Goal: Task Accomplishment & Management: Use online tool/utility

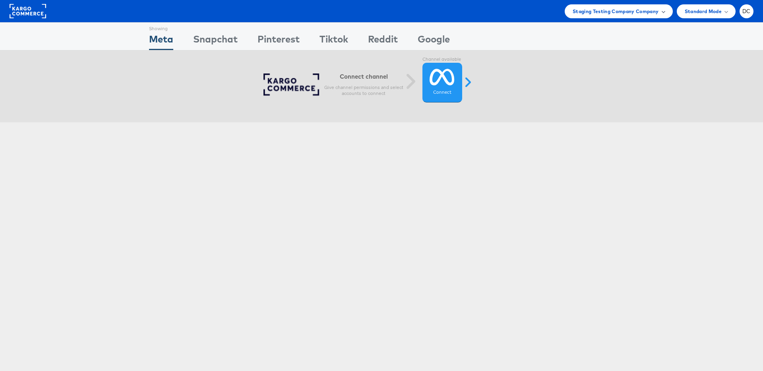
click at [597, 13] on span "Staging Testing Company Company" at bounding box center [615, 11] width 86 height 8
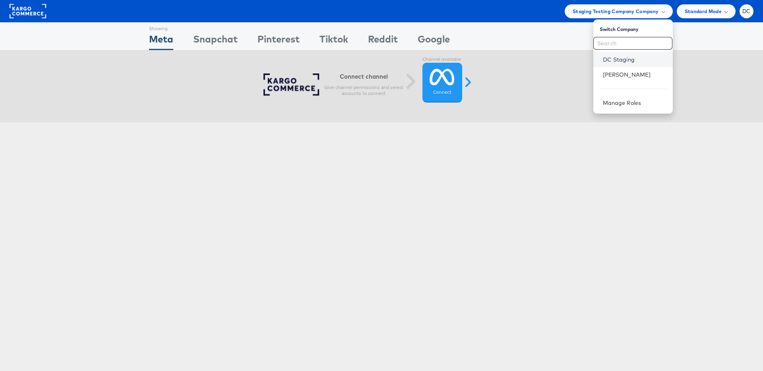
click at [610, 59] on link "DC Staging" at bounding box center [635, 60] width 64 height 8
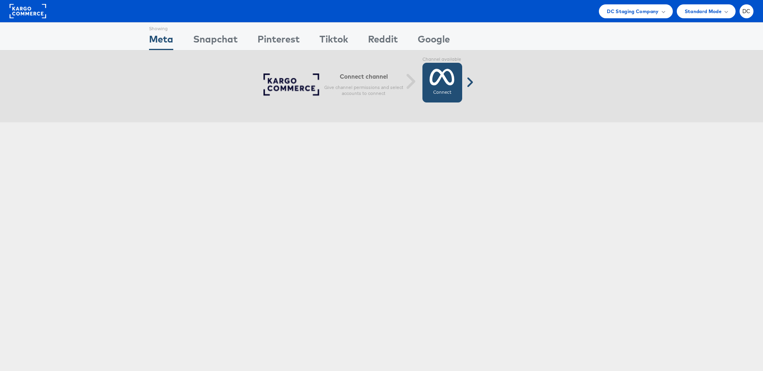
click at [444, 83] on icon at bounding box center [441, 77] width 25 height 20
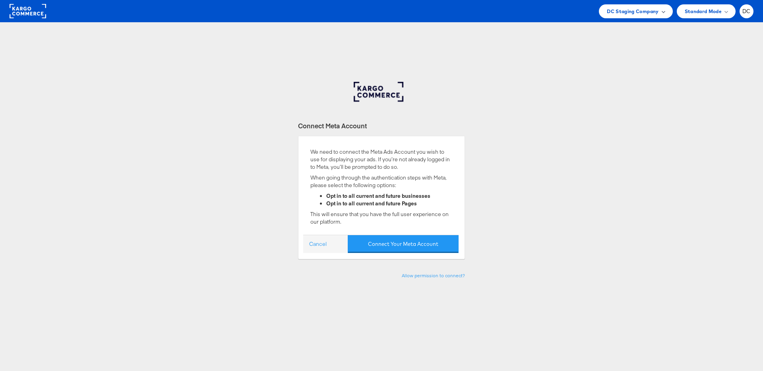
click at [638, 12] on span "DC Staging Company" at bounding box center [633, 11] width 52 height 8
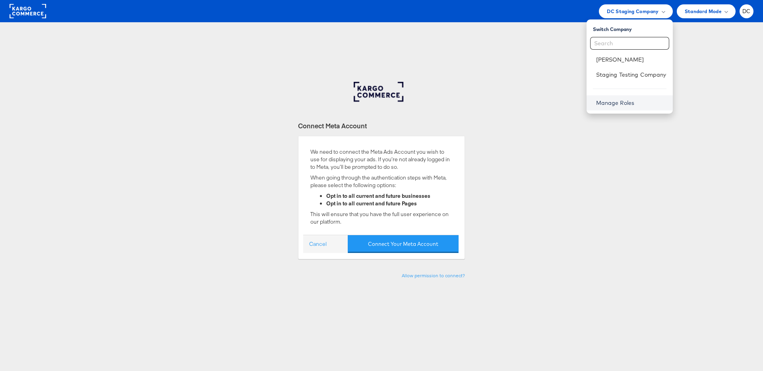
click at [621, 105] on link "Manage Roles" at bounding box center [615, 102] width 39 height 7
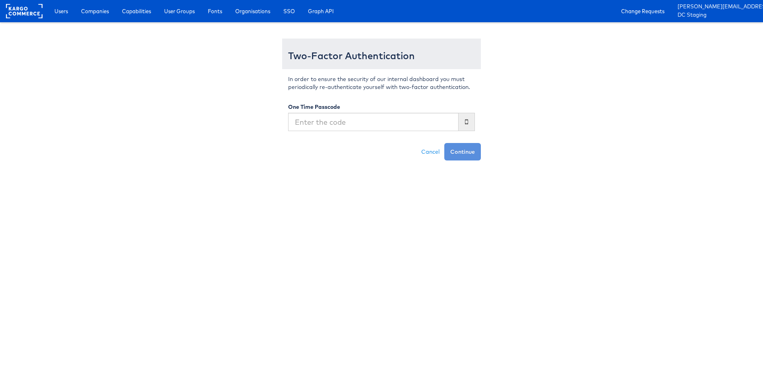
click at [348, 125] on input "text" at bounding box center [373, 122] width 170 height 18
click at [382, 122] on input "text" at bounding box center [373, 122] width 170 height 18
type input "4"
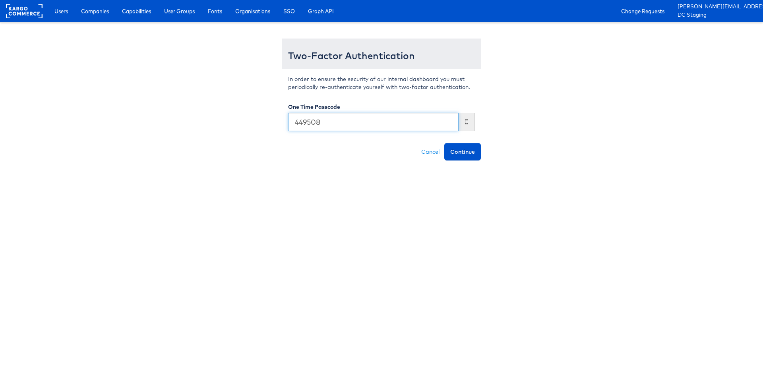
type input "449508"
click at [444, 143] on button "Continue" at bounding box center [462, 151] width 37 height 17
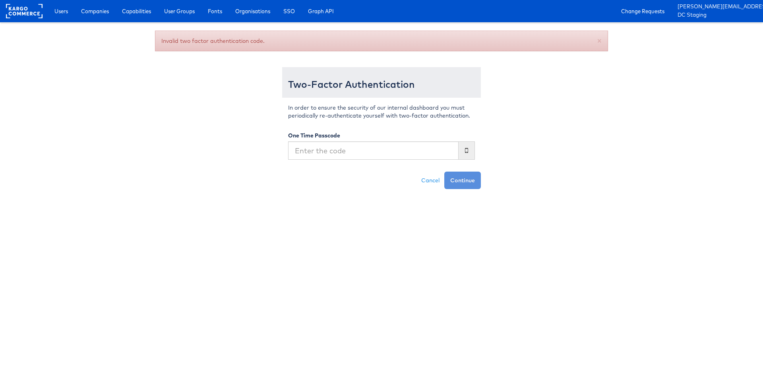
click at [401, 156] on input "text" at bounding box center [373, 150] width 170 height 18
click at [386, 155] on input "text" at bounding box center [373, 150] width 170 height 18
type input "704287"
click at [444, 172] on button "Continue" at bounding box center [462, 180] width 37 height 17
click at [372, 155] on input "text" at bounding box center [373, 150] width 170 height 18
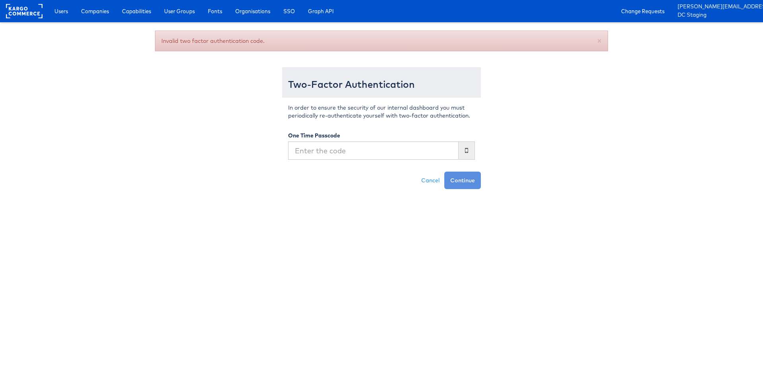
click at [470, 147] on span at bounding box center [466, 150] width 16 height 18
click at [462, 151] on span at bounding box center [466, 150] width 16 height 18
click at [467, 151] on icon at bounding box center [466, 150] width 3 height 7
click at [21, 14] on rect at bounding box center [24, 11] width 37 height 14
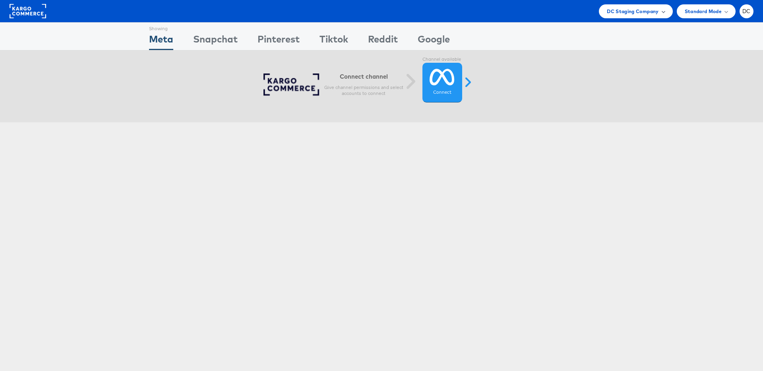
click at [655, 13] on span "DC Staging Company" at bounding box center [633, 11] width 52 height 8
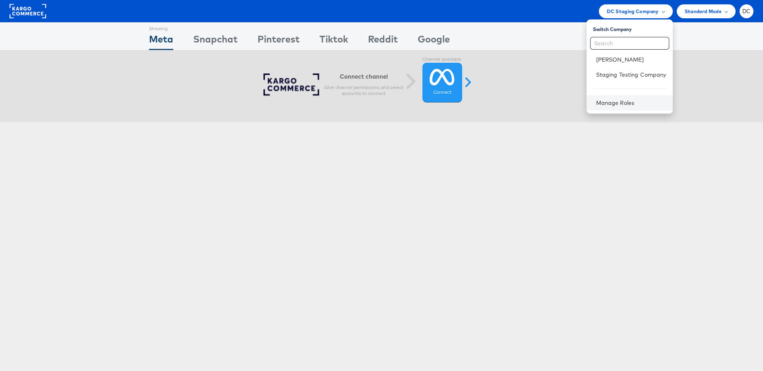
click at [607, 98] on div "Manage Roles" at bounding box center [629, 102] width 86 height 15
click at [694, 15] on div "Standard Mode" at bounding box center [705, 11] width 59 height 14
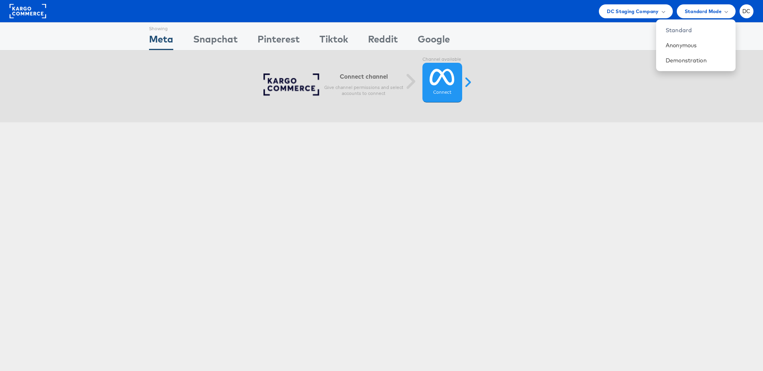
click at [615, 19] on div "DC Staging Company Switch Company Peter Inouye - Kargo Staging Testing Company …" at bounding box center [381, 11] width 763 height 22
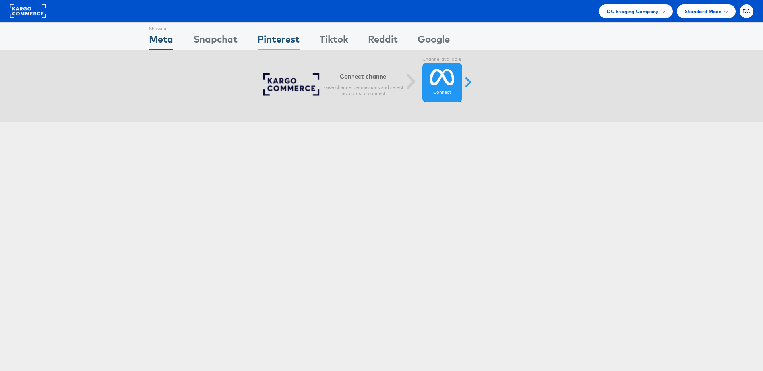
click at [291, 33] on div "Pinterest" at bounding box center [278, 41] width 42 height 18
click at [165, 44] on div "Meta" at bounding box center [161, 41] width 24 height 18
click at [423, 79] on link "Connect Connected" at bounding box center [442, 83] width 40 height 40
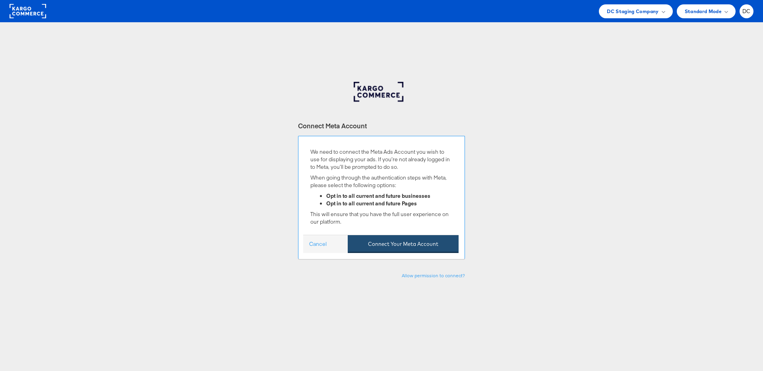
click at [377, 243] on button "Connect Your Meta Account" at bounding box center [403, 244] width 111 height 18
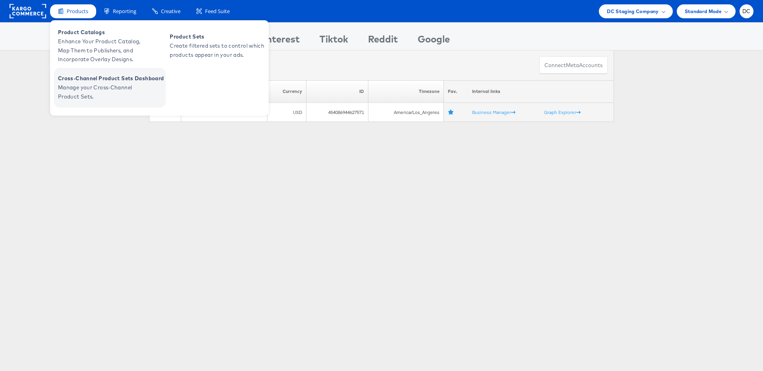
click at [97, 96] on span "Manage your Cross-Channel Product Sets." at bounding box center [105, 92] width 95 height 18
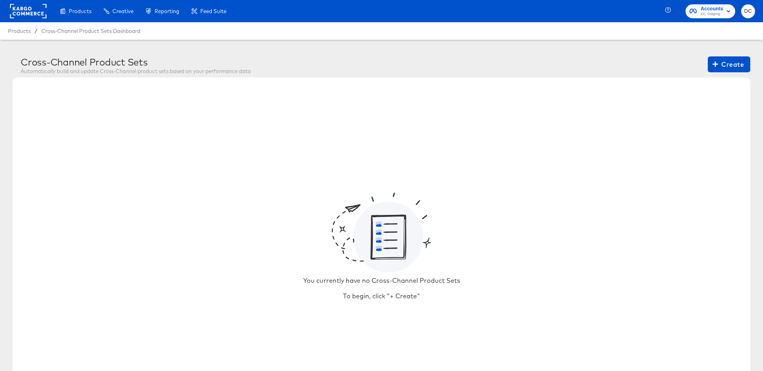
click at [705, 19] on div "Accounts DC Staging DC" at bounding box center [715, 11] width 95 height 22
click at [700, 8] on span "Accounts" at bounding box center [711, 9] width 23 height 8
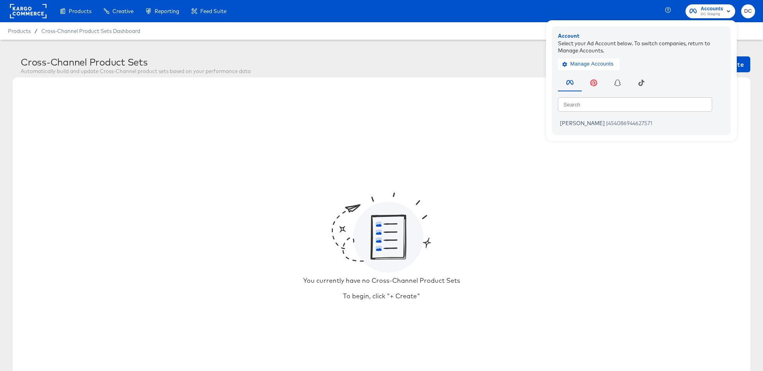
click at [523, 50] on article "Cross-Channel Product Sets Automatically build and update Cross-Channel product…" at bounding box center [381, 240] width 763 height 400
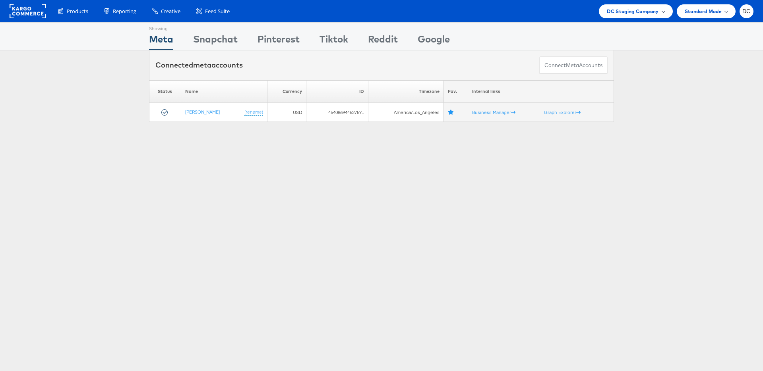
click at [641, 13] on span "DC Staging Company" at bounding box center [633, 11] width 52 height 8
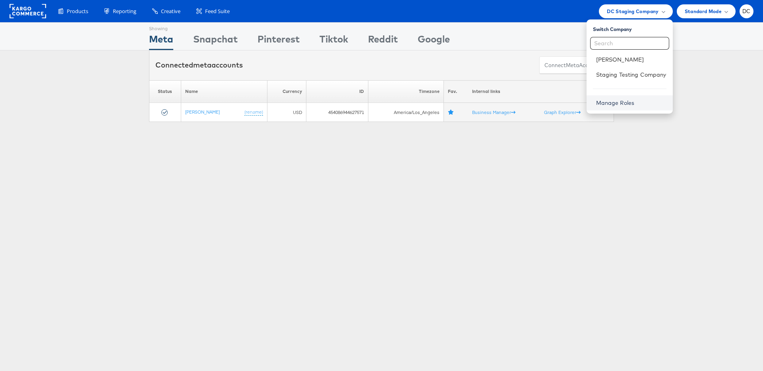
click at [624, 102] on link "Manage Roles" at bounding box center [615, 102] width 39 height 7
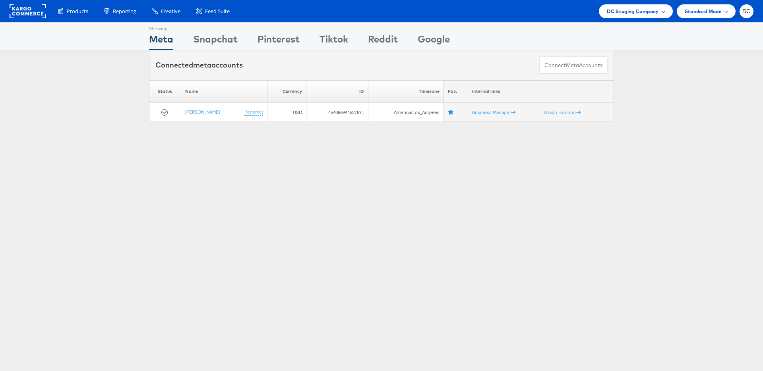
click at [639, 12] on span "DC Staging Company" at bounding box center [633, 11] width 52 height 8
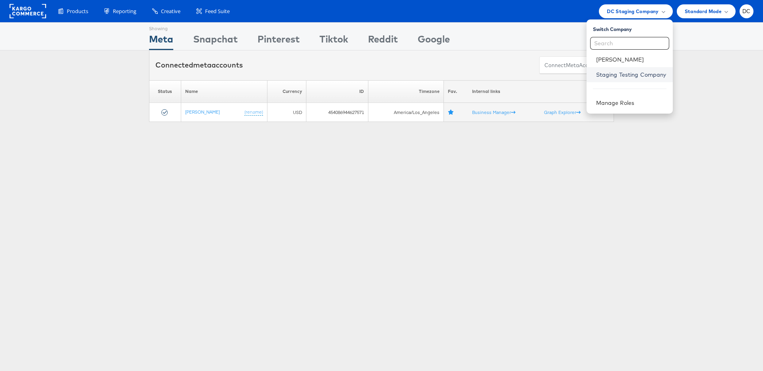
click at [616, 77] on link "Staging Testing Company" at bounding box center [631, 75] width 70 height 8
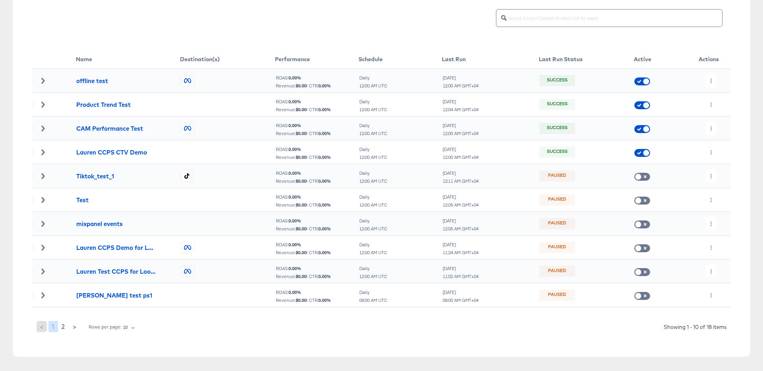
scroll to position [124, 0]
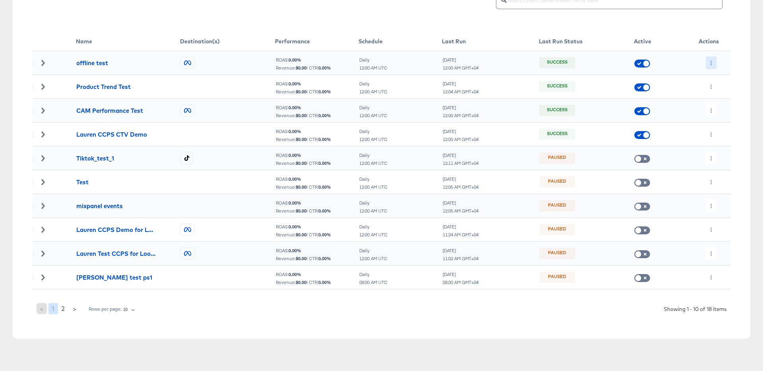
click at [712, 63] on icon "button" at bounding box center [711, 63] width 4 height 4
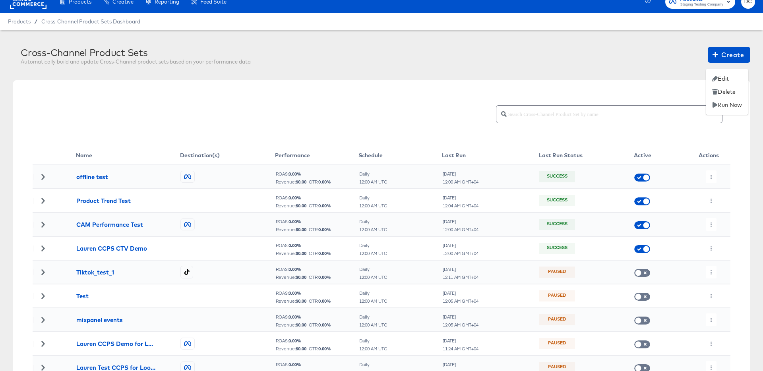
scroll to position [0, 0]
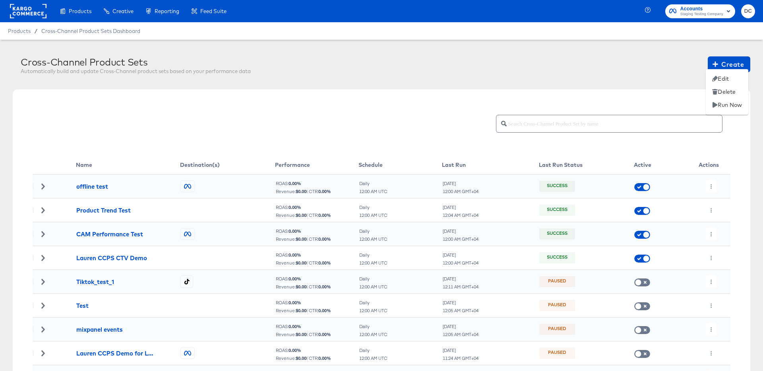
click at [512, 81] on div at bounding box center [381, 185] width 763 height 371
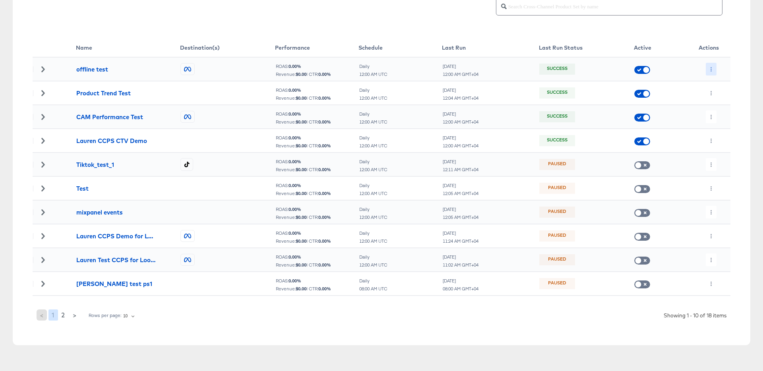
scroll to position [127, 0]
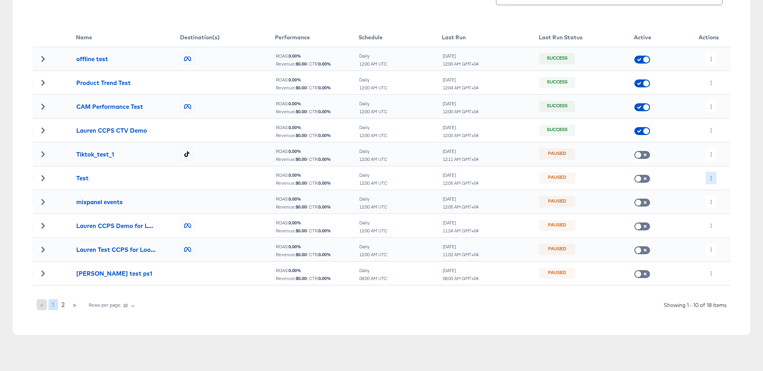
click at [714, 175] on button "button" at bounding box center [710, 178] width 11 height 13
click at [711, 248] on div at bounding box center [381, 185] width 763 height 371
click at [709, 253] on button "button" at bounding box center [710, 249] width 11 height 13
click at [723, 264] on li "Edit" at bounding box center [726, 265] width 42 height 13
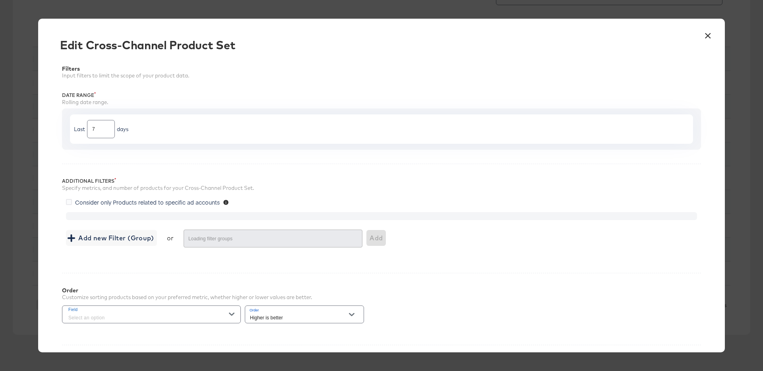
type input "10000"
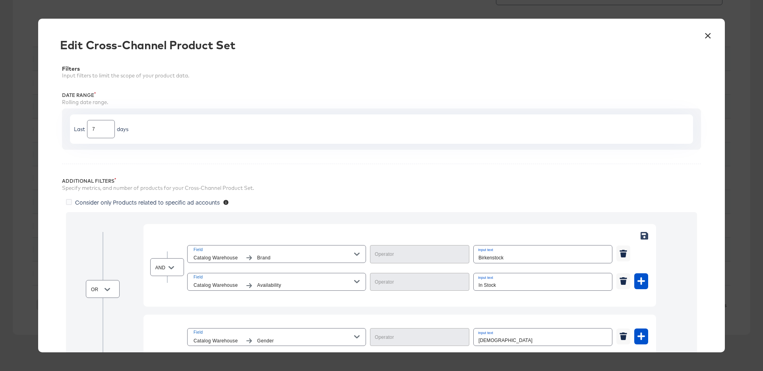
type input "Equal"
click at [388, 11] on div "× Edit Cross-Channel Product Set Filters Input filters to limit the scope of yo…" at bounding box center [381, 185] width 763 height 371
click at [703, 38] on button "×" at bounding box center [707, 34] width 14 height 14
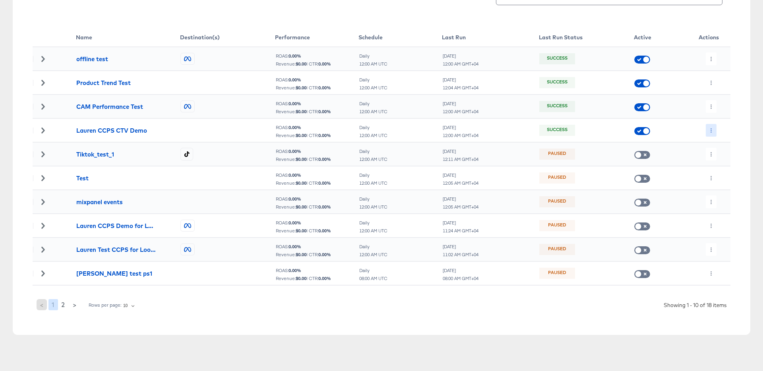
click at [710, 125] on button "button" at bounding box center [710, 130] width 11 height 13
click at [710, 107] on div at bounding box center [381, 185] width 763 height 371
click at [710, 104] on icon "button" at bounding box center [711, 106] width 4 height 4
click at [711, 81] on div at bounding box center [381, 185] width 763 height 371
click at [711, 81] on icon "button" at bounding box center [711, 83] width 4 height 4
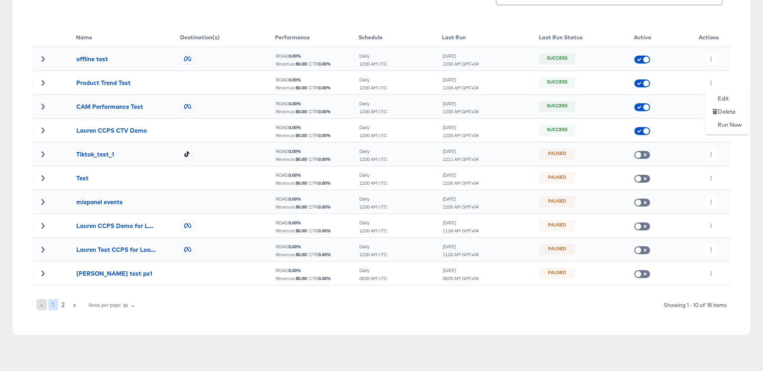
click at [711, 58] on div at bounding box center [381, 185] width 763 height 371
click at [713, 58] on button "button" at bounding box center [710, 58] width 11 height 13
click at [710, 180] on div at bounding box center [381, 185] width 763 height 371
click at [710, 176] on icon "button" at bounding box center [710, 178] width 1 height 4
click at [643, 306] on div at bounding box center [381, 185] width 763 height 371
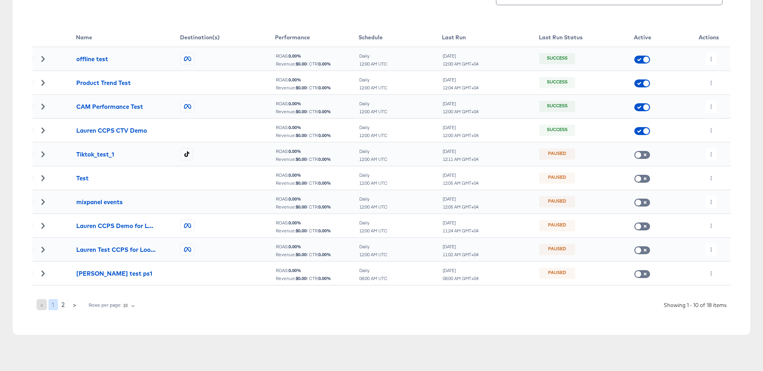
click at [39, 59] on div at bounding box center [43, 59] width 20 height 6
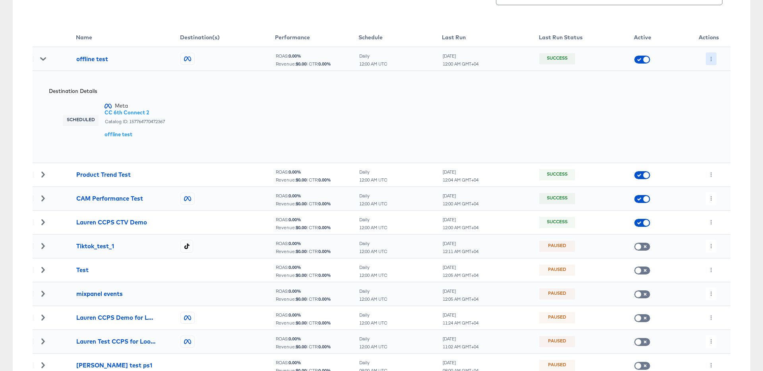
click at [715, 59] on button "button" at bounding box center [710, 58] width 11 height 13
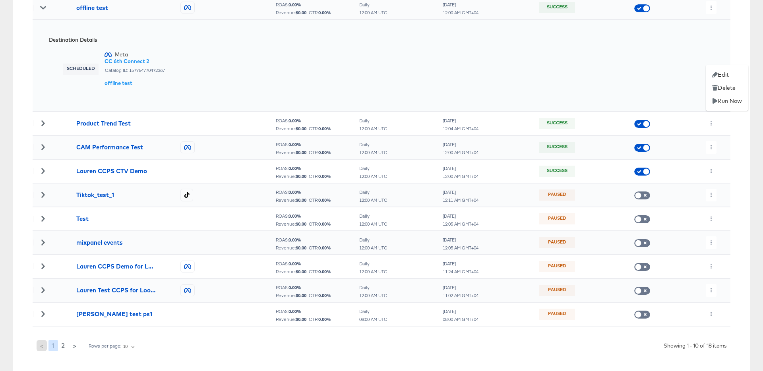
scroll to position [216, 0]
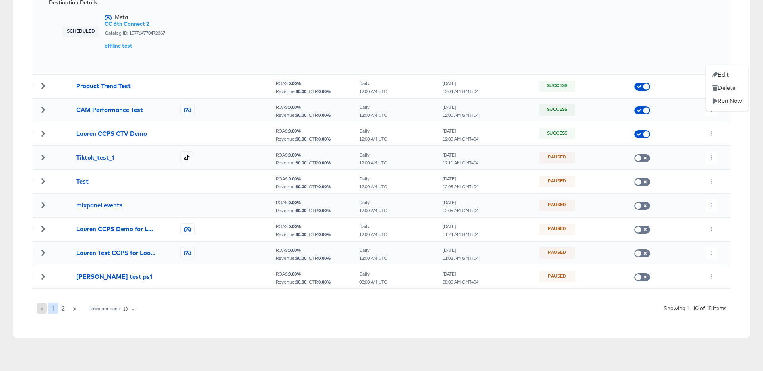
click at [714, 250] on div at bounding box center [381, 185] width 763 height 371
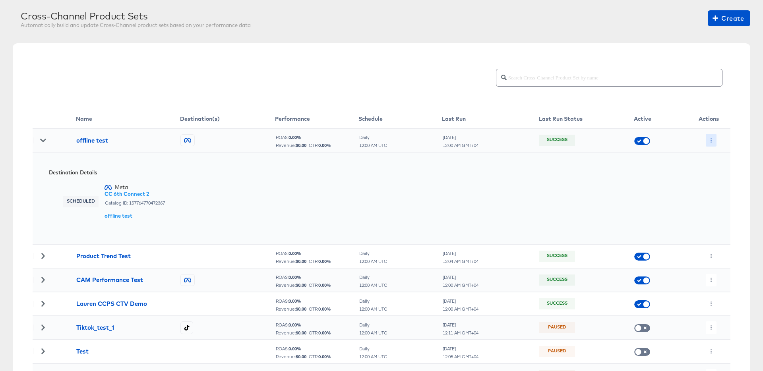
scroll to position [0, 0]
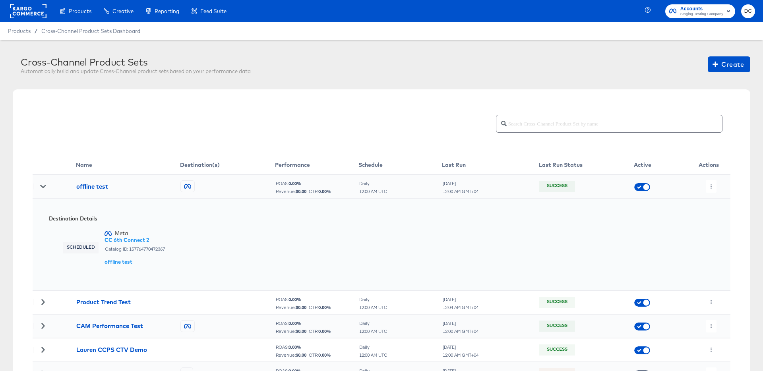
click at [39, 184] on div at bounding box center [43, 187] width 20 height 6
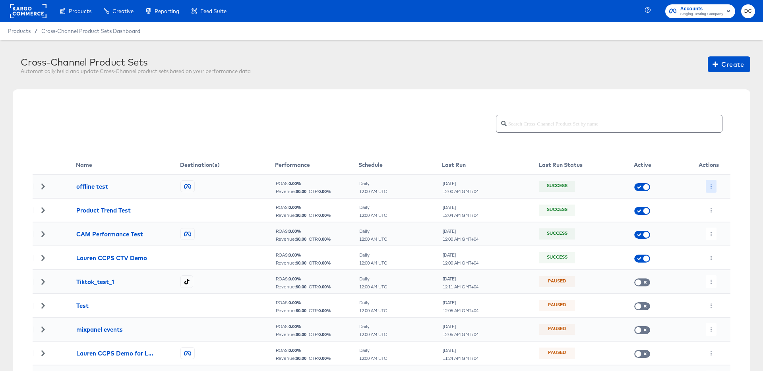
click at [709, 185] on icon "button" at bounding box center [711, 186] width 4 height 4
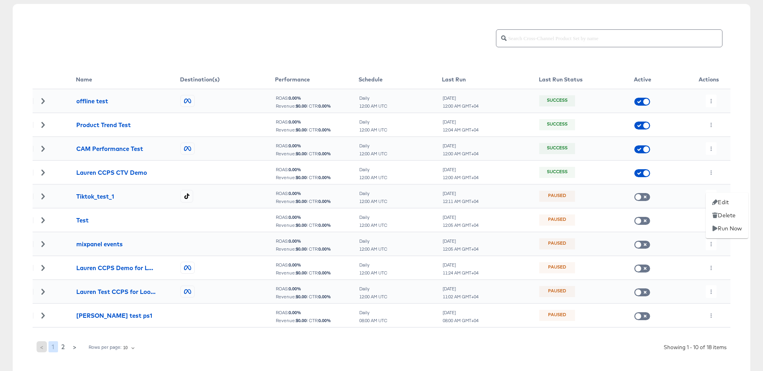
scroll to position [85, 0]
click at [325, 72] on div at bounding box center [381, 185] width 763 height 371
click at [328, 63] on div at bounding box center [381, 47] width 697 height 46
click at [42, 101] on icon at bounding box center [43, 102] width 6 height 6
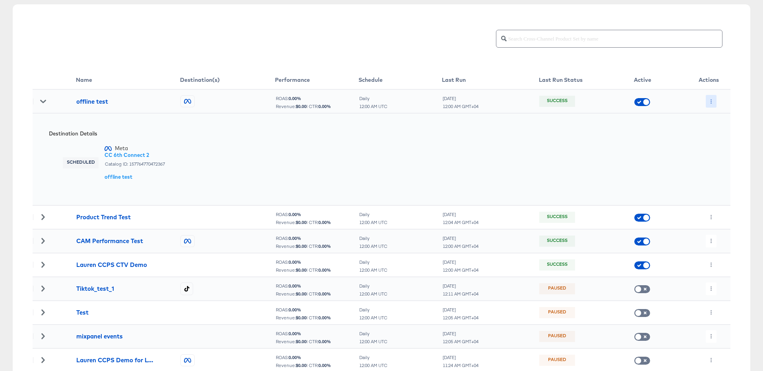
click at [713, 101] on button "button" at bounding box center [710, 101] width 11 height 13
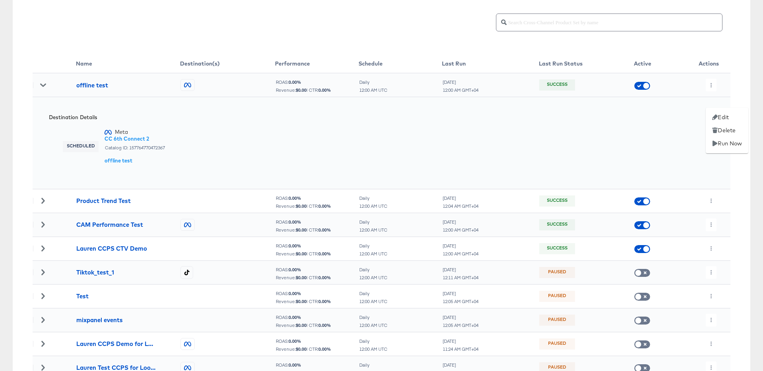
scroll to position [219, 0]
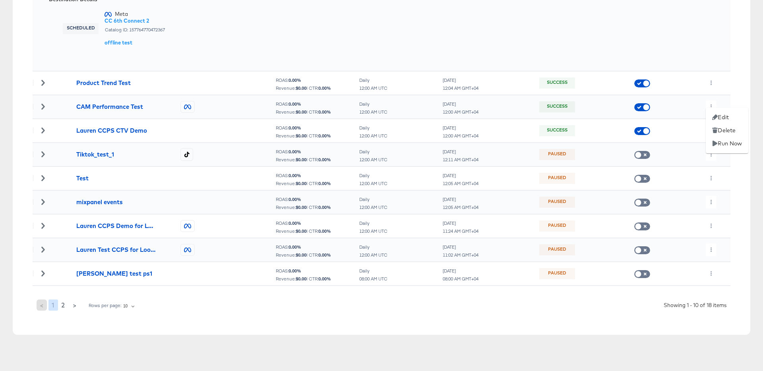
click at [45, 178] on div at bounding box center [381, 185] width 763 height 371
click at [44, 178] on icon at bounding box center [42, 178] width 3 height 6
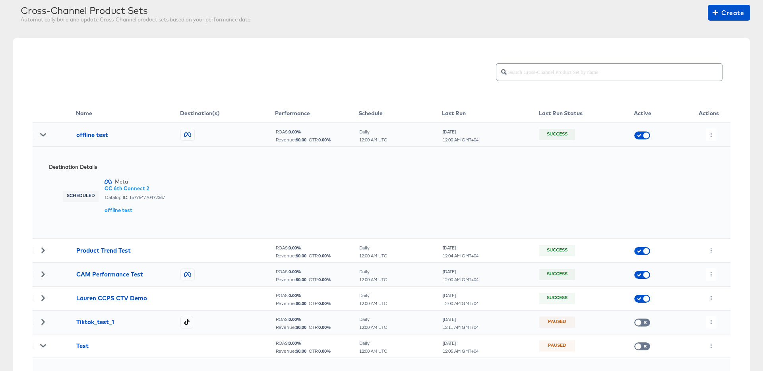
scroll to position [0, 0]
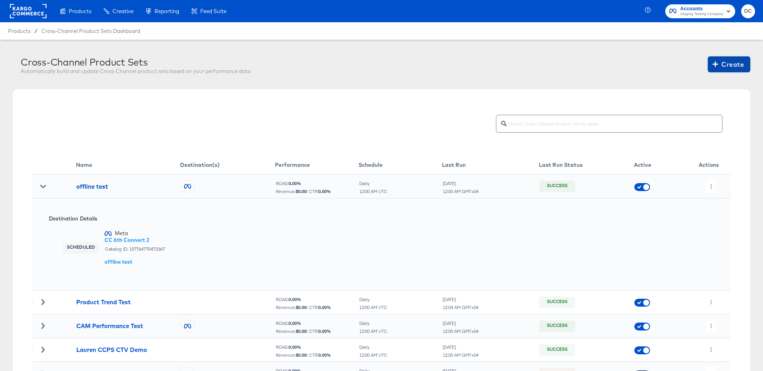
click at [716, 68] on icon "button" at bounding box center [715, 64] width 6 height 8
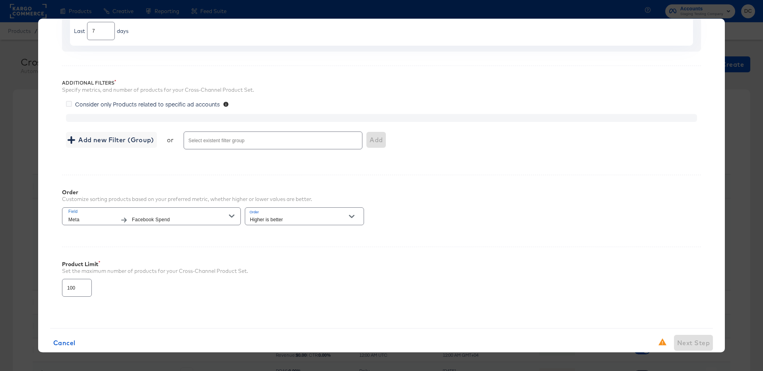
scroll to position [99, 0]
